Goal: Task Accomplishment & Management: Manage account settings

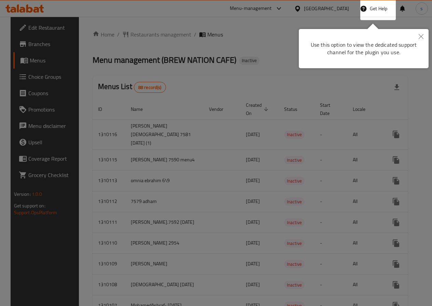
click at [419, 37] on icon "Close" at bounding box center [420, 36] width 5 height 5
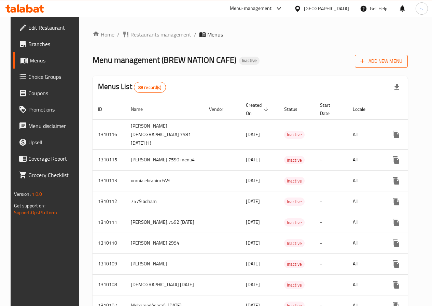
click at [380, 57] on span "Add New Menu" at bounding box center [381, 61] width 42 height 9
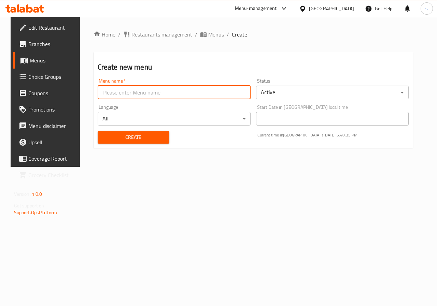
click at [168, 95] on input "text" at bounding box center [174, 93] width 153 height 14
click at [115, 94] on input "[PERSON_NAME] [DATE]" at bounding box center [174, 93] width 153 height 14
type input "[PERSON_NAME] [DATE]"
click at [348, 85] on body "​ Menu-management [GEOGRAPHIC_DATA] Get Help s Edit Restaurant Branches Menus C…" at bounding box center [218, 161] width 437 height 289
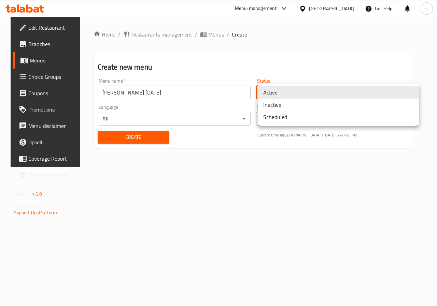
click at [289, 102] on li "Inactive" at bounding box center [338, 105] width 161 height 12
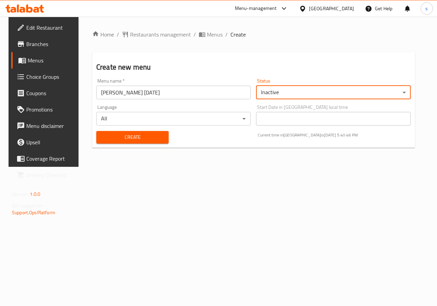
click at [152, 137] on span "Create" at bounding box center [132, 137] width 61 height 9
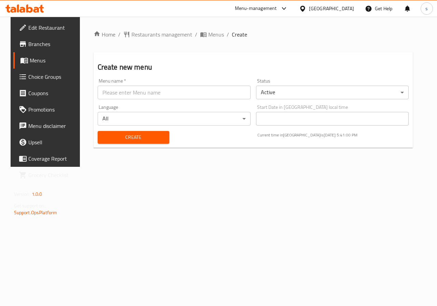
click at [30, 61] on span "Menus" at bounding box center [54, 60] width 48 height 8
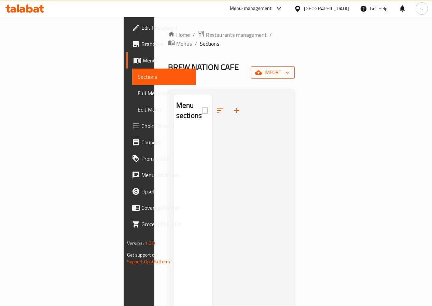
click at [262, 70] on icon "button" at bounding box center [258, 72] width 7 height 4
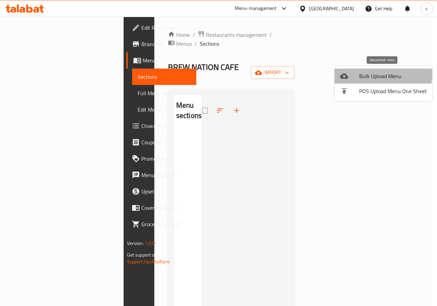
click at [375, 74] on span "Bulk Upload Menu" at bounding box center [393, 76] width 68 height 8
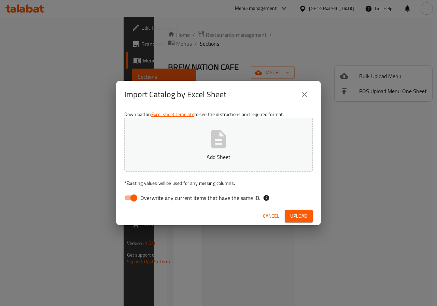
click at [128, 200] on input "Overwrite any current items that have the same ID." at bounding box center [133, 197] width 39 height 13
checkbox input "false"
click at [180, 137] on button "Add Sheet" at bounding box center [218, 145] width 188 height 54
click at [295, 219] on span "Upload" at bounding box center [298, 216] width 17 height 9
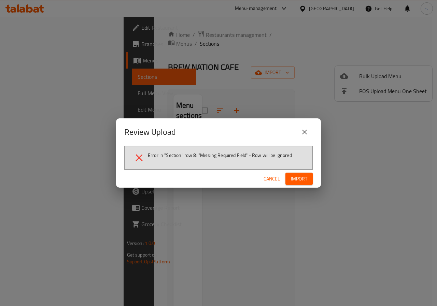
click at [296, 182] on span "Import" at bounding box center [299, 179] width 16 height 9
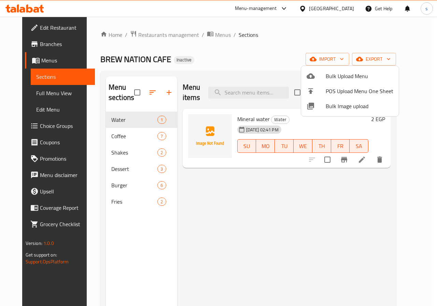
click at [203, 187] on div at bounding box center [218, 153] width 437 height 306
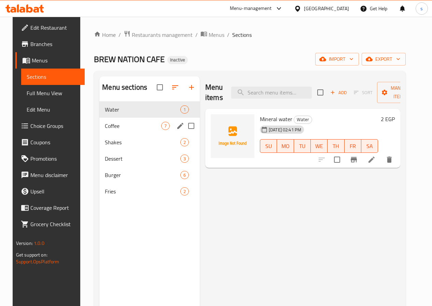
click at [116, 130] on span "Coffee" at bounding box center [133, 126] width 56 height 8
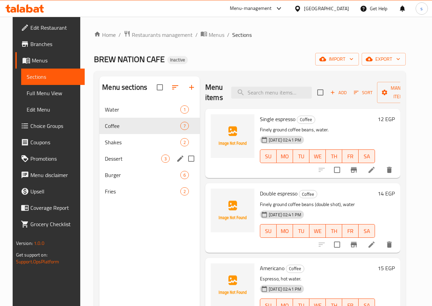
click at [115, 161] on div "Dessert 3" at bounding box center [149, 158] width 100 height 16
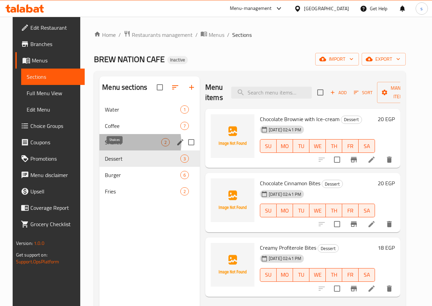
click at [116, 146] on span "Shakes" at bounding box center [133, 142] width 56 height 8
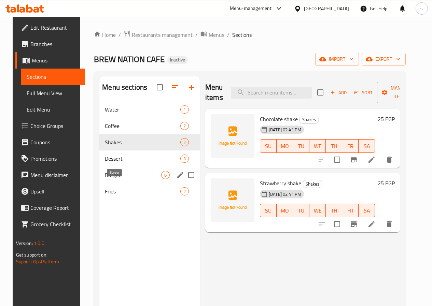
click at [113, 179] on span "Burger" at bounding box center [133, 175] width 56 height 8
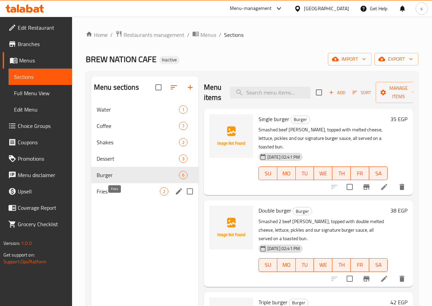
click at [110, 196] on span "Fries" at bounding box center [128, 191] width 63 height 8
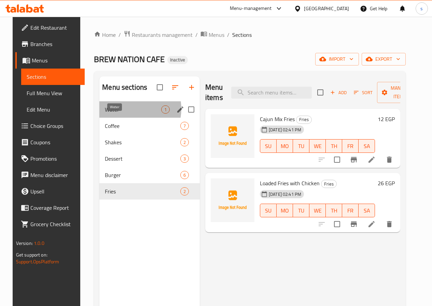
click at [119, 114] on span "Water" at bounding box center [133, 109] width 56 height 8
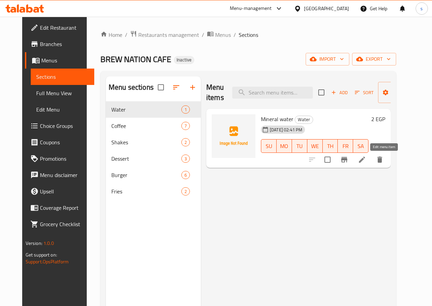
click at [366, 157] on icon at bounding box center [362, 160] width 8 height 8
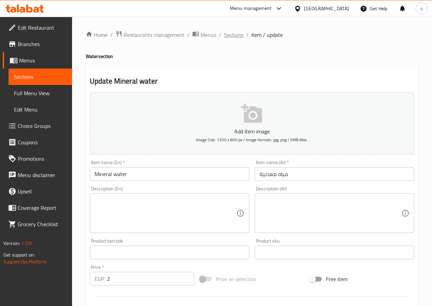
click at [239, 37] on span "Sections" at bounding box center [233, 35] width 19 height 8
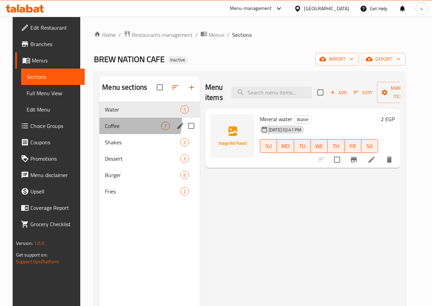
click at [100, 130] on div "Coffee 7" at bounding box center [149, 126] width 100 height 16
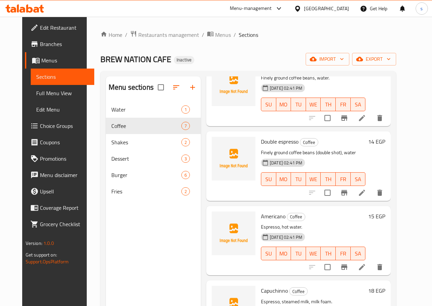
scroll to position [102, 0]
